Goal: Information Seeking & Learning: Learn about a topic

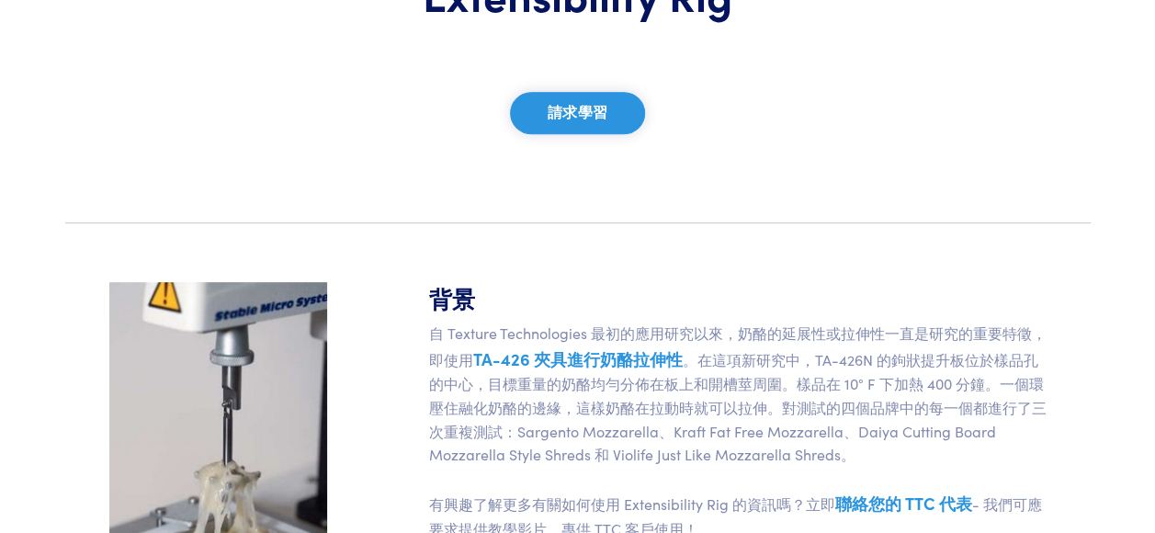
scroll to position [365, 0]
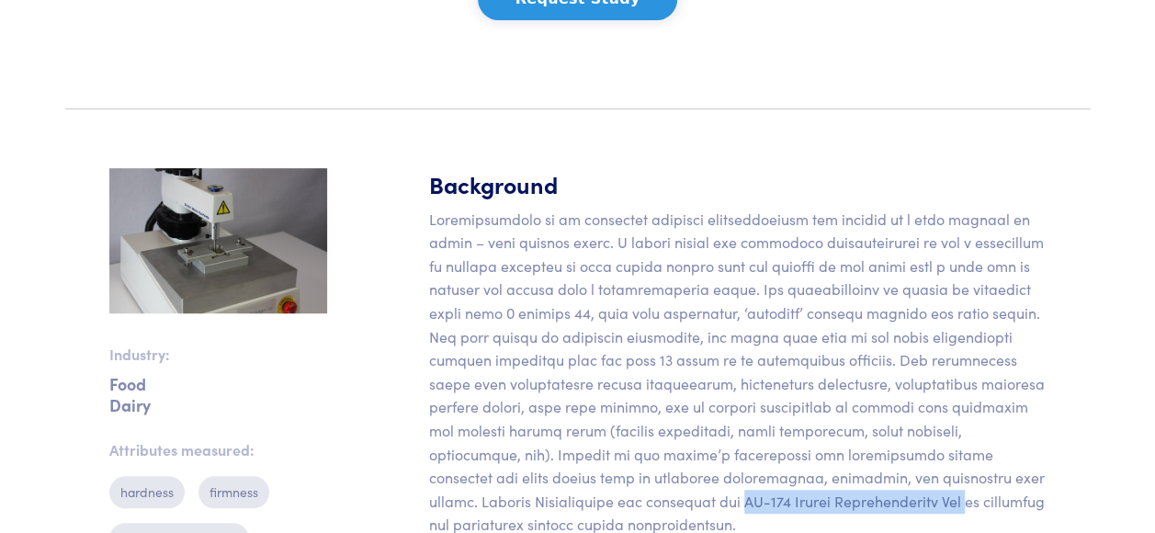
scroll to position [416, 0]
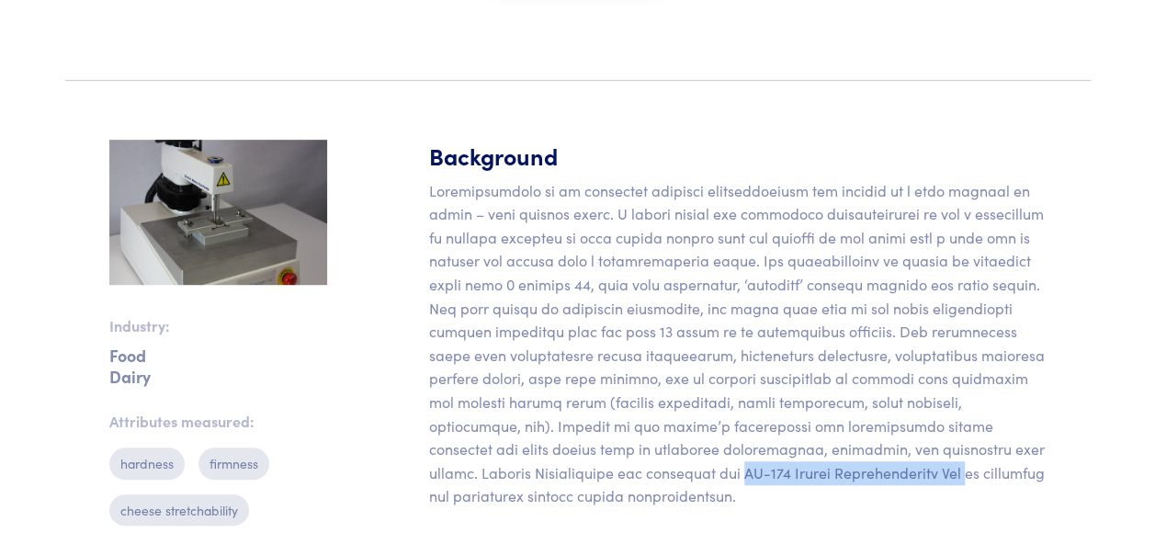
click at [483, 480] on p at bounding box center [737, 343] width 617 height 329
click at [474, 476] on p at bounding box center [737, 343] width 617 height 329
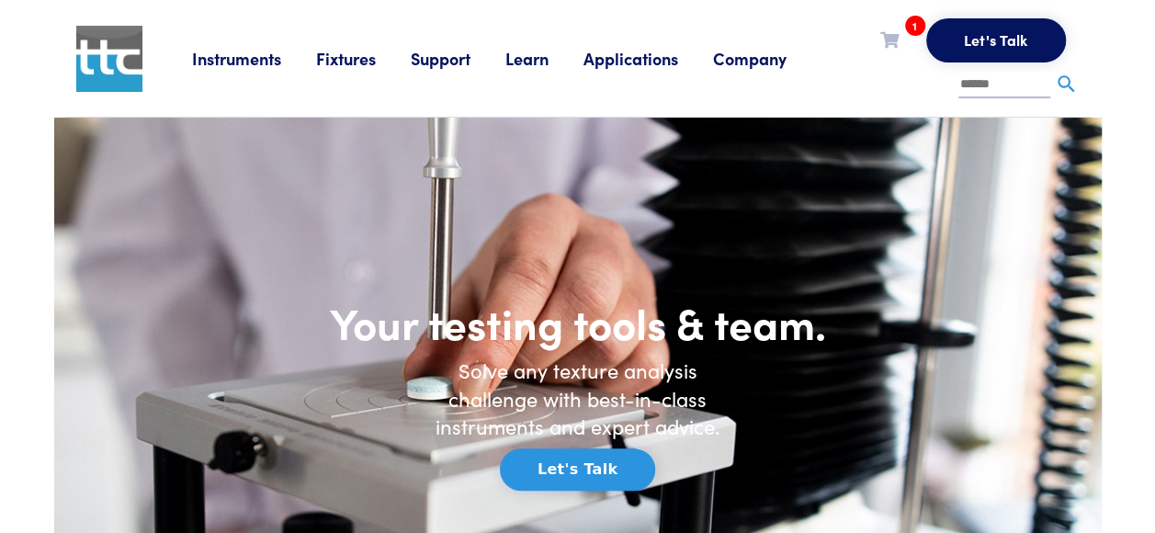
click at [778, 62] on link "Company" at bounding box center [767, 58] width 108 height 23
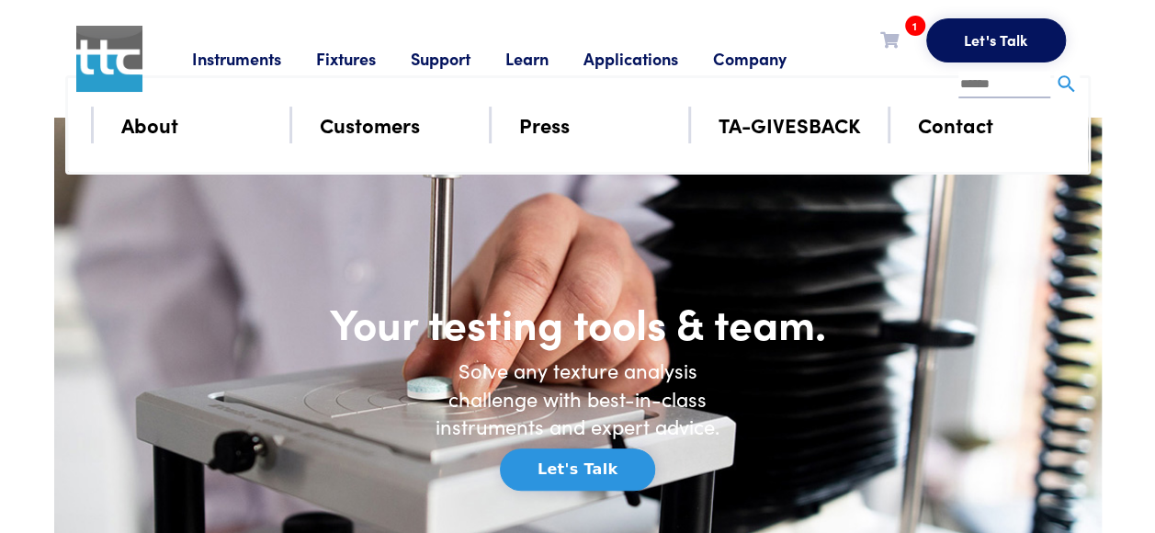
click at [160, 123] on link "About" at bounding box center [149, 124] width 57 height 32
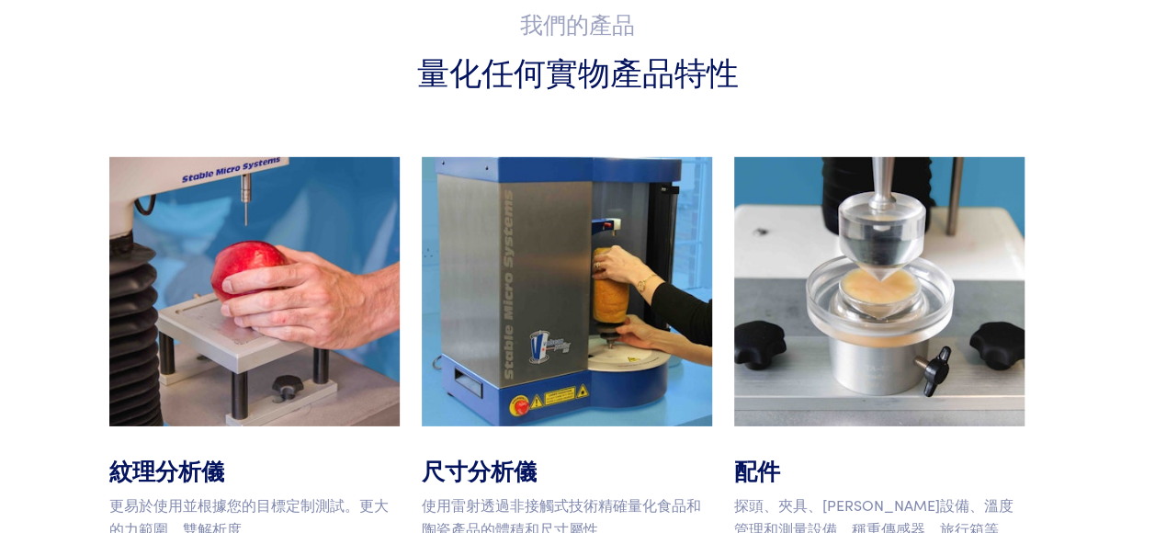
scroll to position [3188, 0]
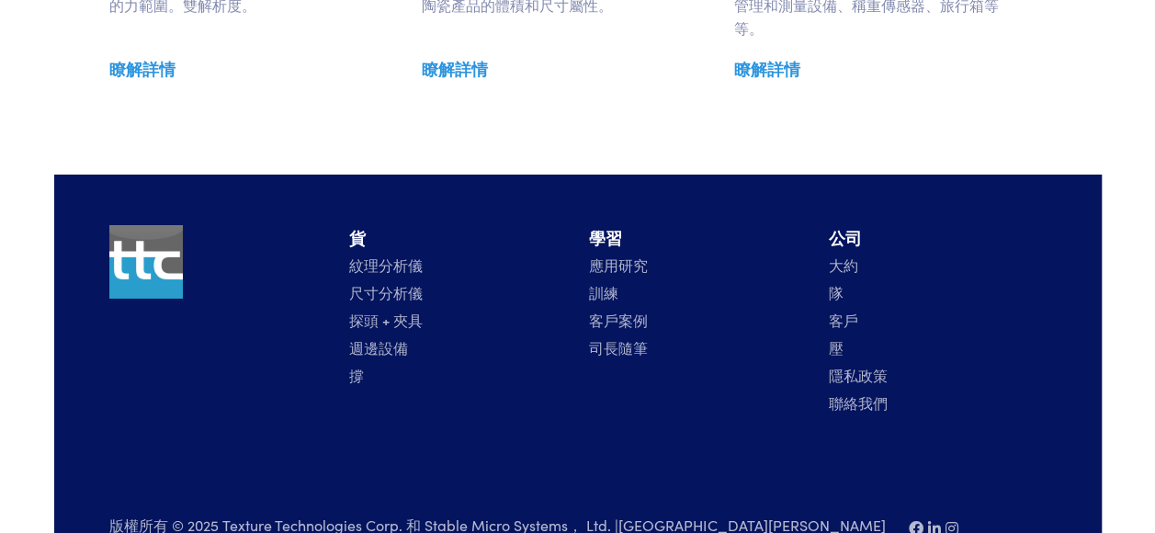
click at [406, 282] on link "尺寸分析儀" at bounding box center [385, 292] width 73 height 20
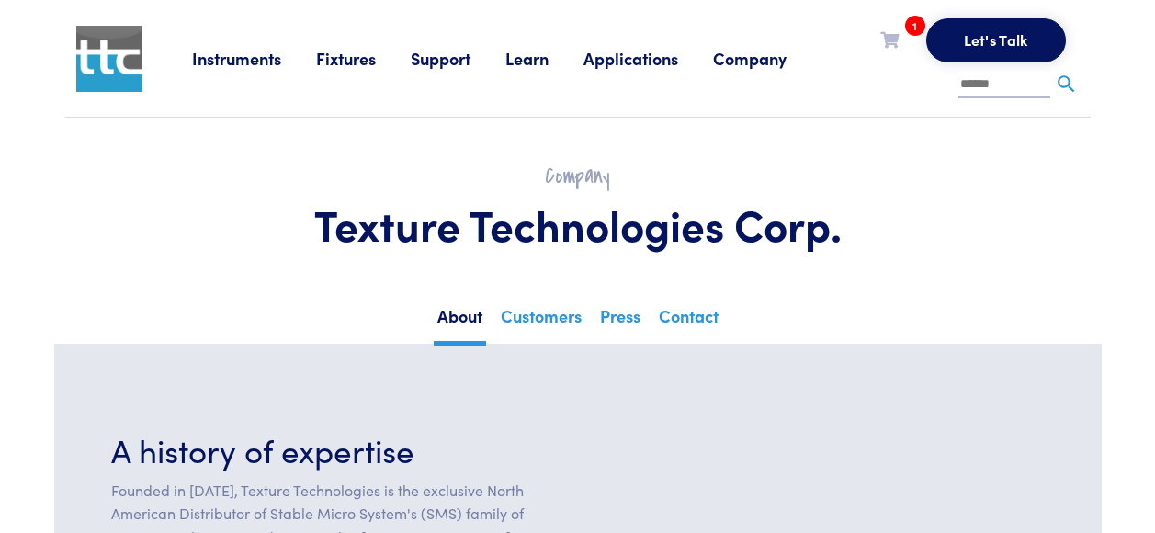
scroll to position [3523, 0]
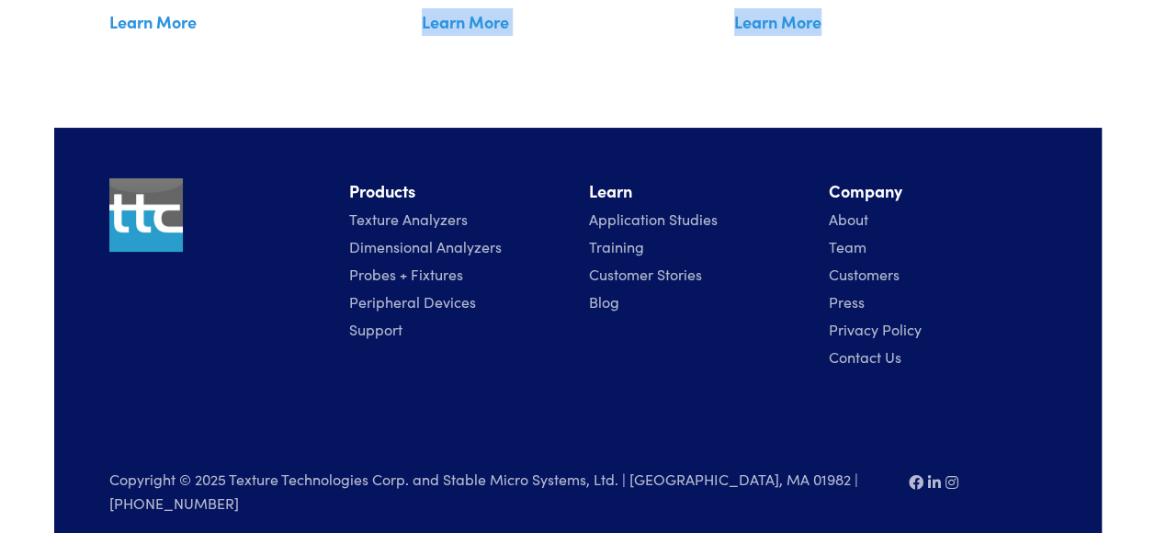
drag, startPoint x: 147, startPoint y: 130, endPoint x: 259, endPoint y: 75, distance: 124.9
